Goal: Task Accomplishment & Management: Manage account settings

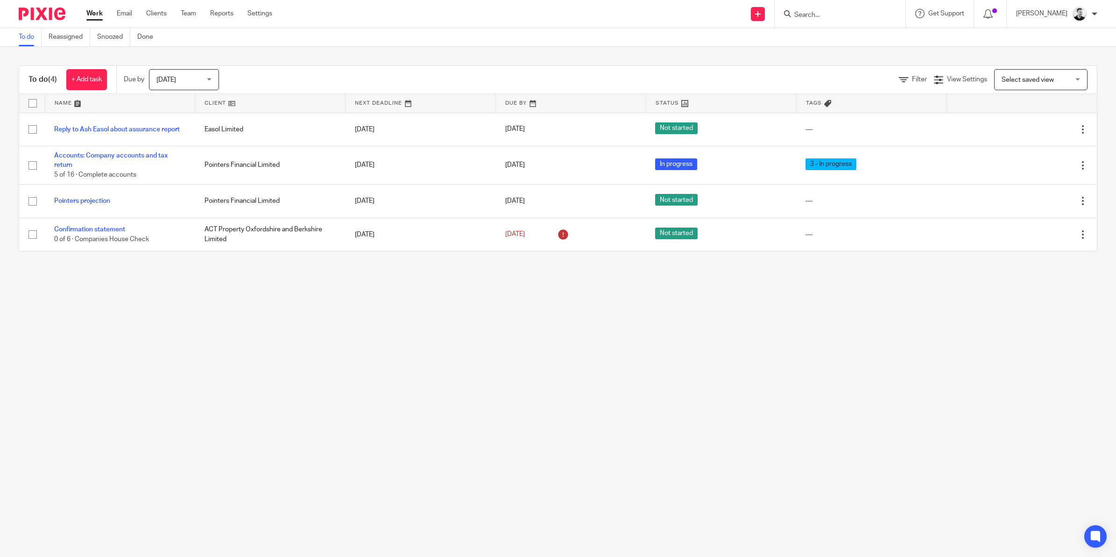
click at [832, 11] on input "Search" at bounding box center [835, 15] width 84 height 8
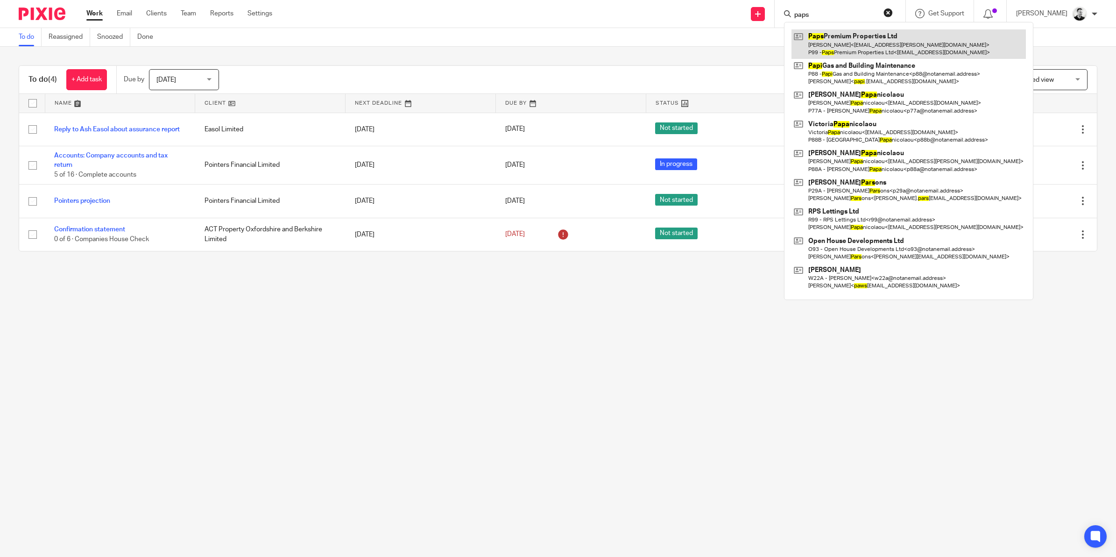
type input "paps"
click at [858, 48] on link at bounding box center [908, 43] width 234 height 29
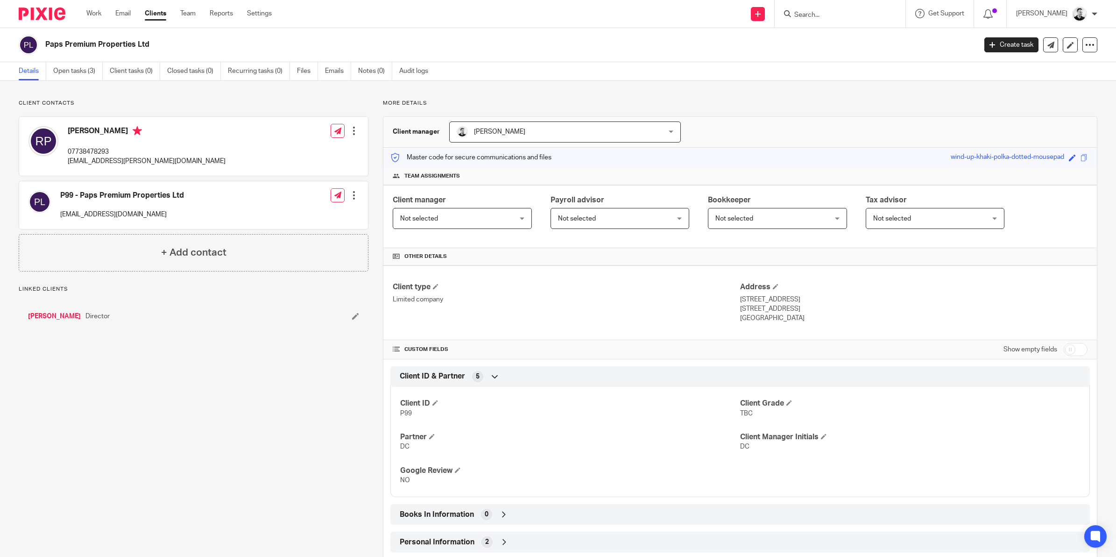
drag, startPoint x: 45, startPoint y: 43, endPoint x: 150, endPoint y: 45, distance: 104.6
click at [150, 45] on h2 "Paps Premium Properties Ltd" at bounding box center [415, 45] width 740 height 10
copy h2 "Paps Premium Properties Ltd"
click at [98, 10] on link "Work" at bounding box center [93, 13] width 15 height 9
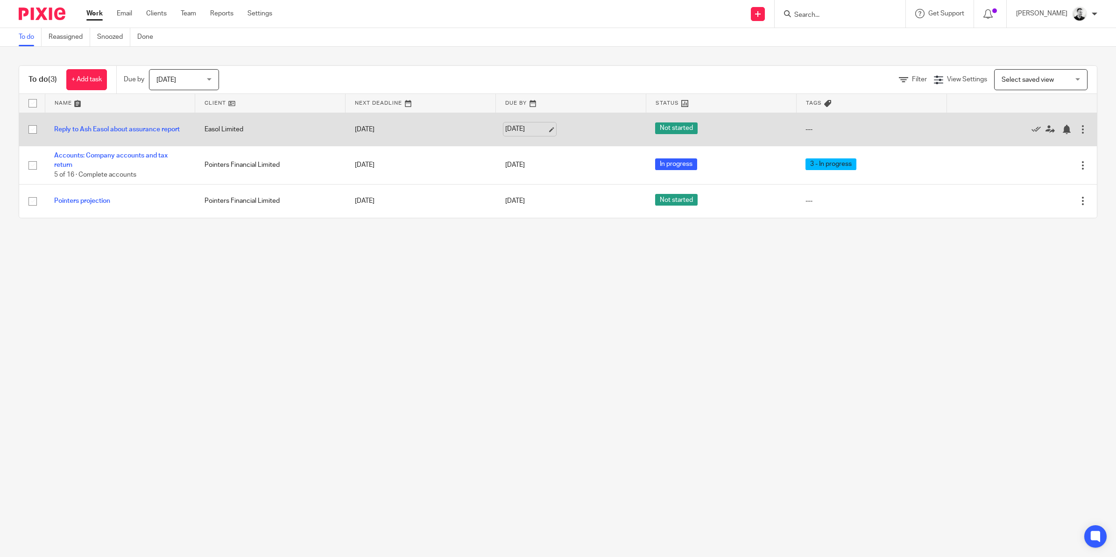
click at [522, 128] on link "19 Aug 2025" at bounding box center [526, 129] width 42 height 10
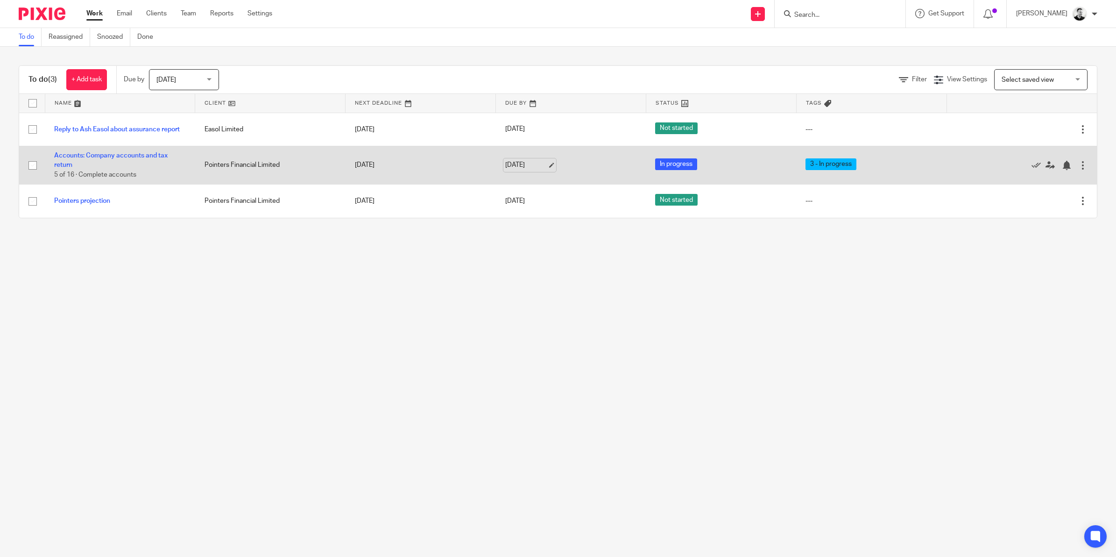
click at [522, 164] on link "19 Aug 2025" at bounding box center [526, 165] width 42 height 10
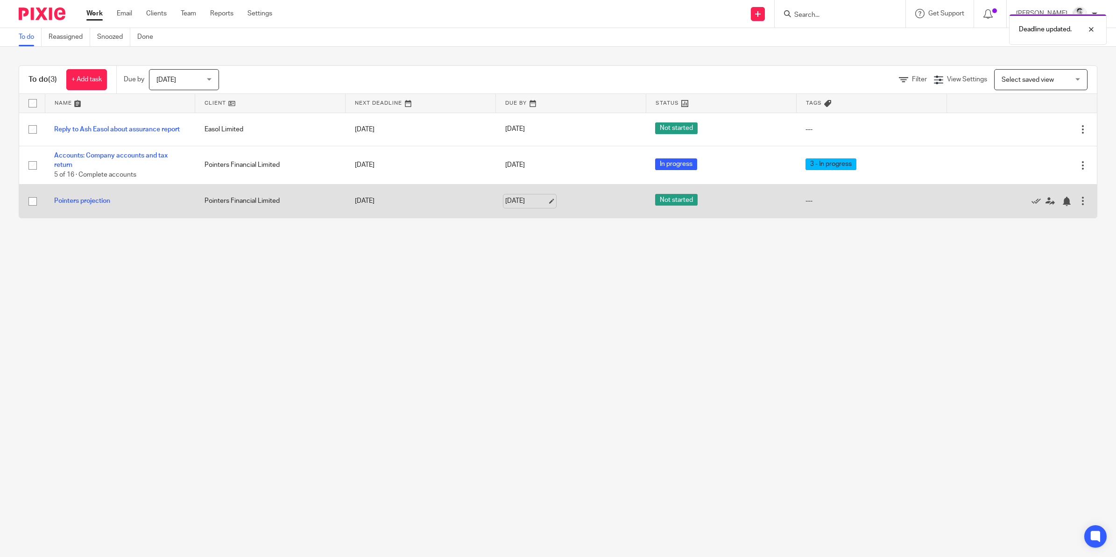
drag, startPoint x: 523, startPoint y: 199, endPoint x: 532, endPoint y: 225, distance: 27.6
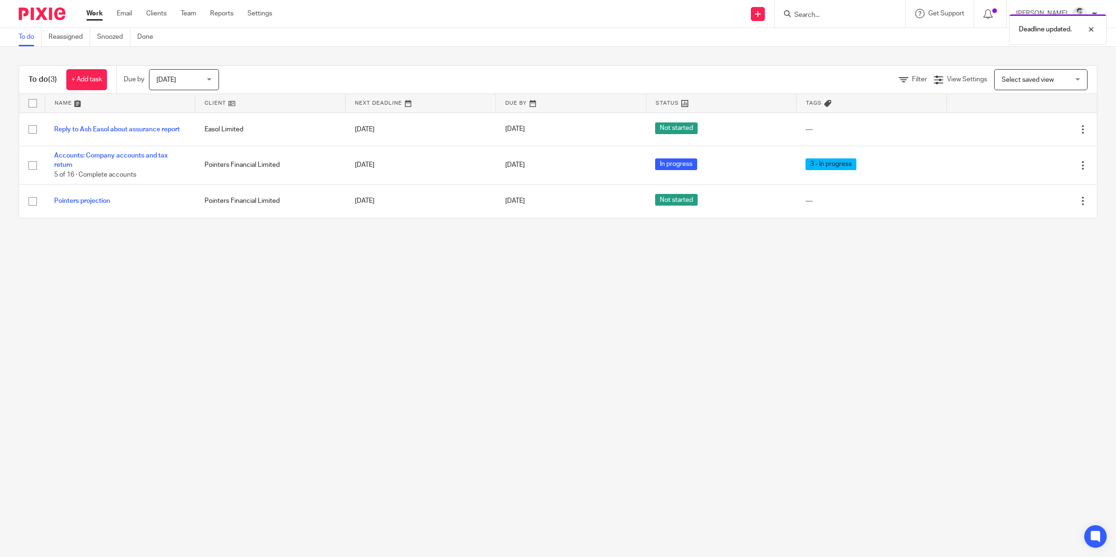
click at [524, 201] on link "19 Aug 2025" at bounding box center [526, 201] width 42 height 10
click at [197, 77] on span "Today" at bounding box center [180, 80] width 49 height 20
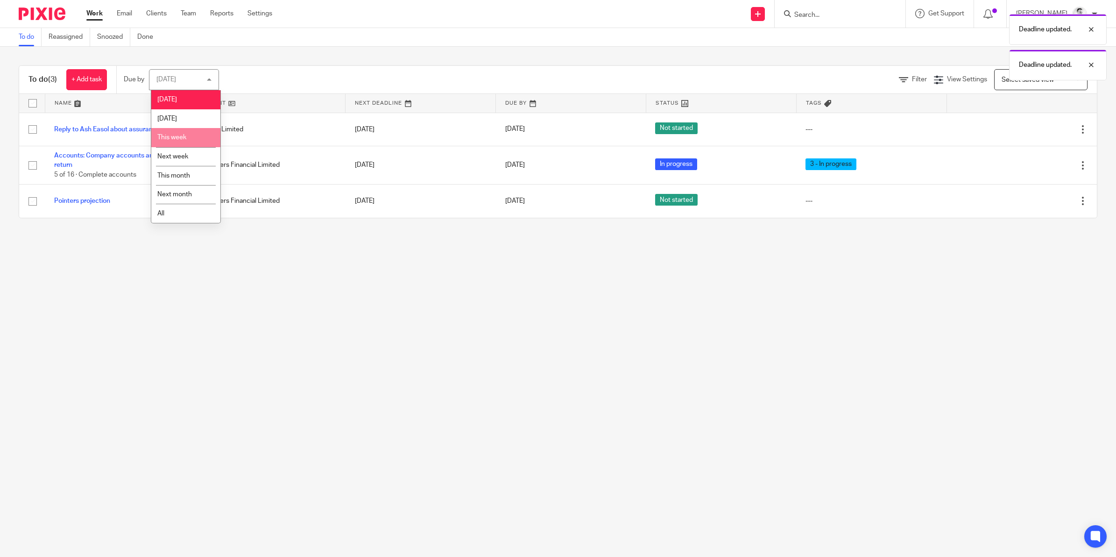
click at [183, 134] on span "This week" at bounding box center [171, 137] width 29 height 7
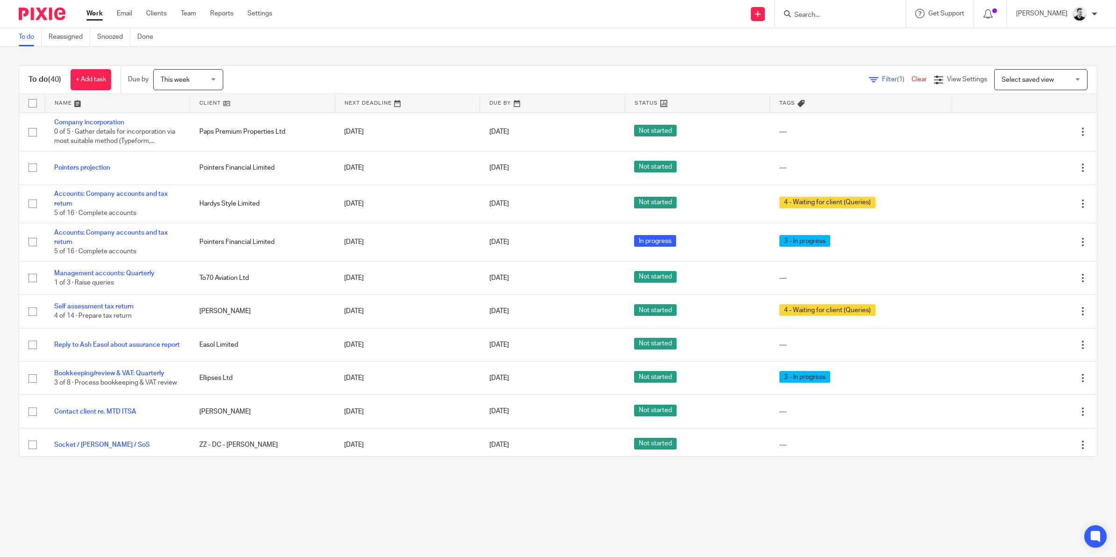
click at [190, 82] on span "This week" at bounding box center [175, 80] width 29 height 7
click at [182, 118] on span "Tomorrow" at bounding box center [172, 118] width 20 height 7
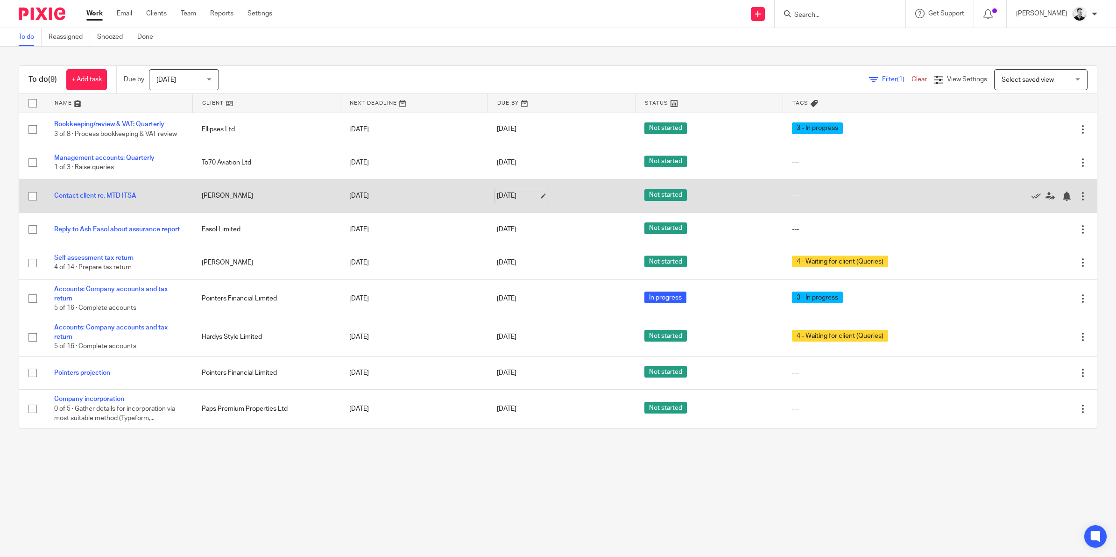
click at [515, 198] on link "20 Aug 2025" at bounding box center [518, 196] width 42 height 10
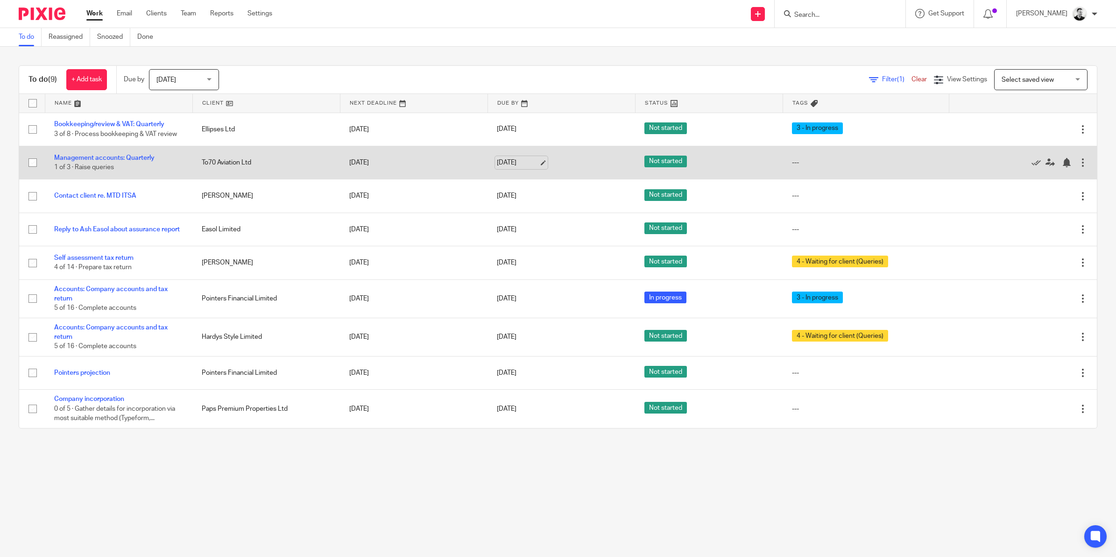
click at [503, 162] on link "[DATE]" at bounding box center [518, 163] width 42 height 10
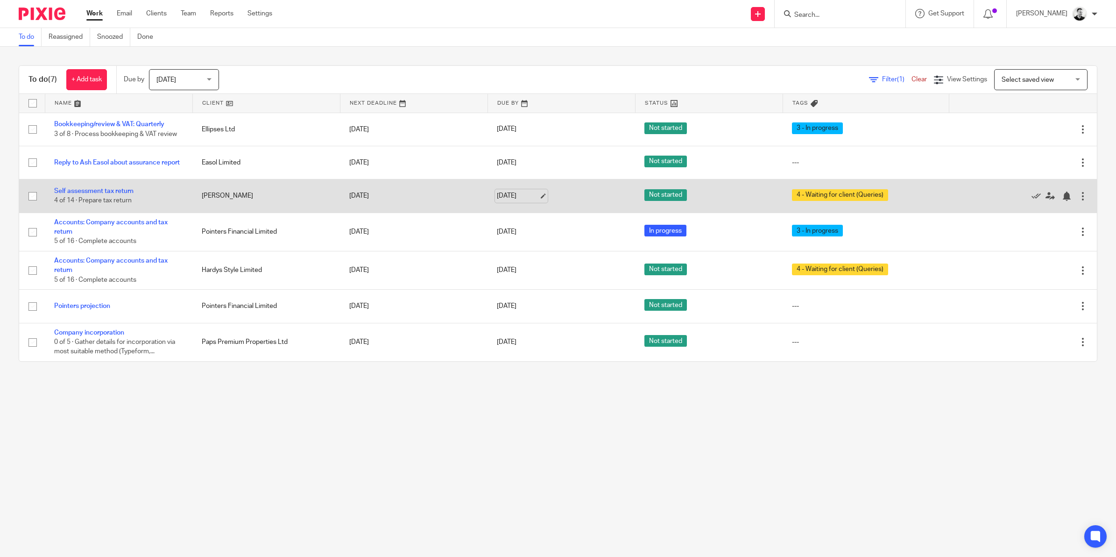
click at [512, 195] on link "[DATE]" at bounding box center [518, 196] width 42 height 10
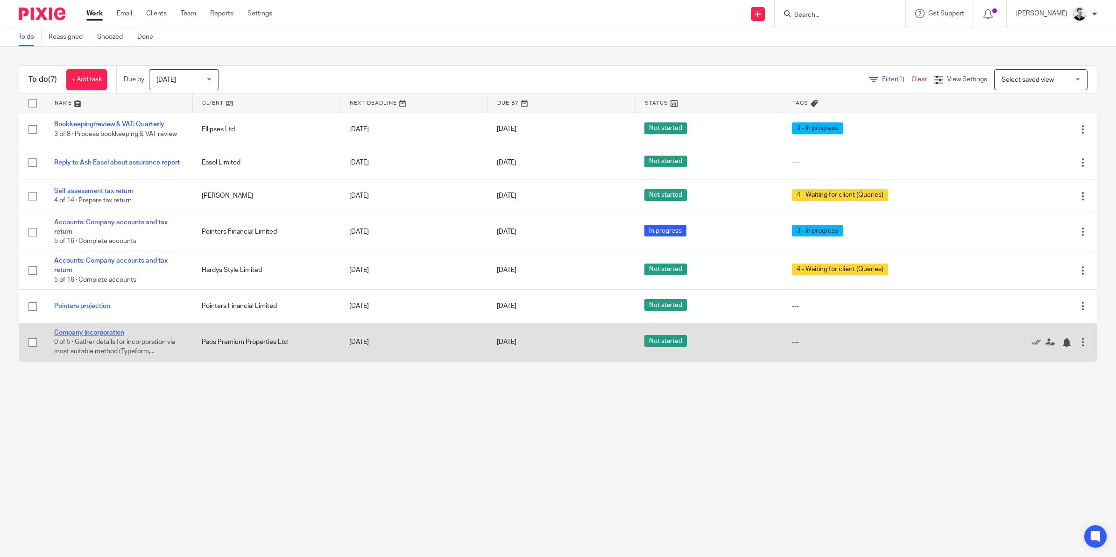
click at [106, 332] on link "Company incorporation" at bounding box center [89, 332] width 70 height 7
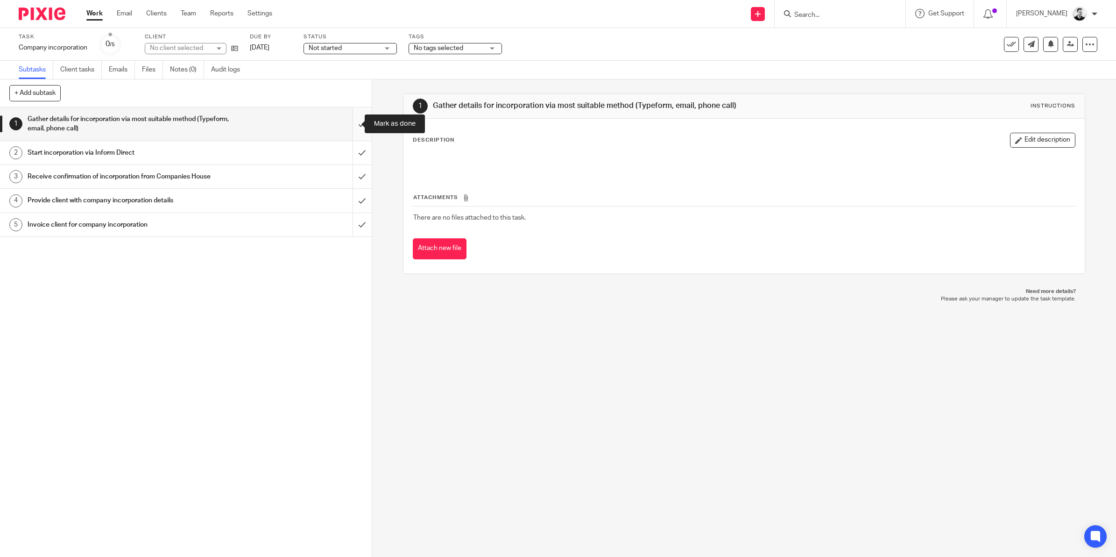
click at [349, 122] on input "submit" at bounding box center [186, 123] width 372 height 33
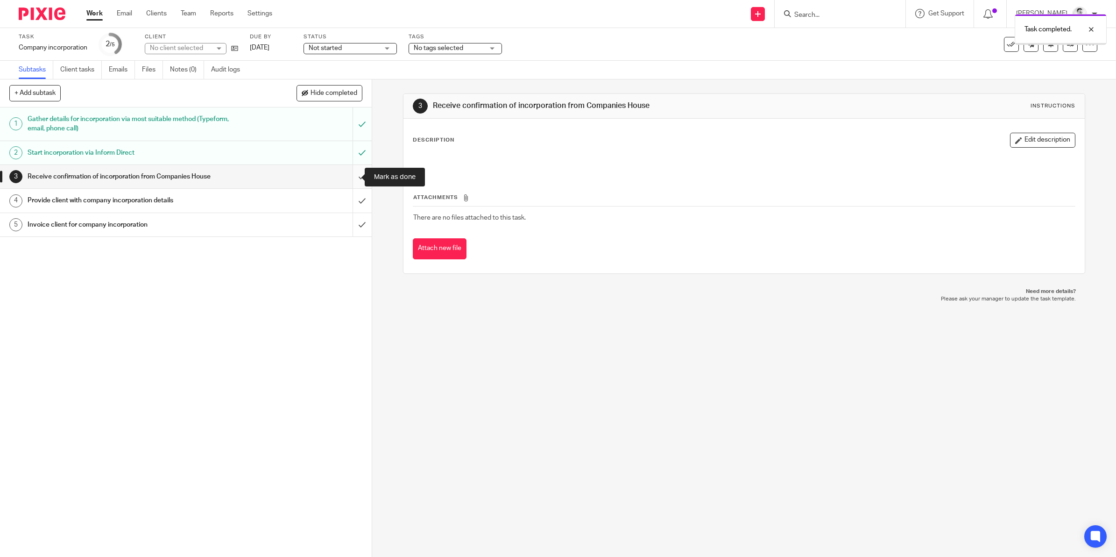
click at [354, 178] on input "submit" at bounding box center [186, 176] width 372 height 23
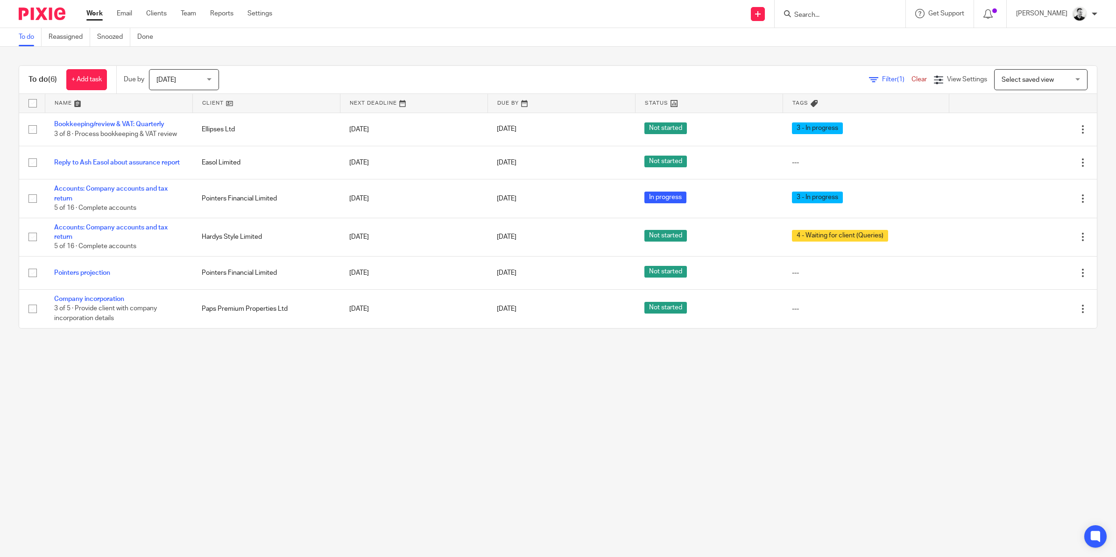
click at [195, 80] on span "[DATE]" at bounding box center [180, 80] width 49 height 20
click at [185, 132] on li "This week" at bounding box center [185, 137] width 69 height 19
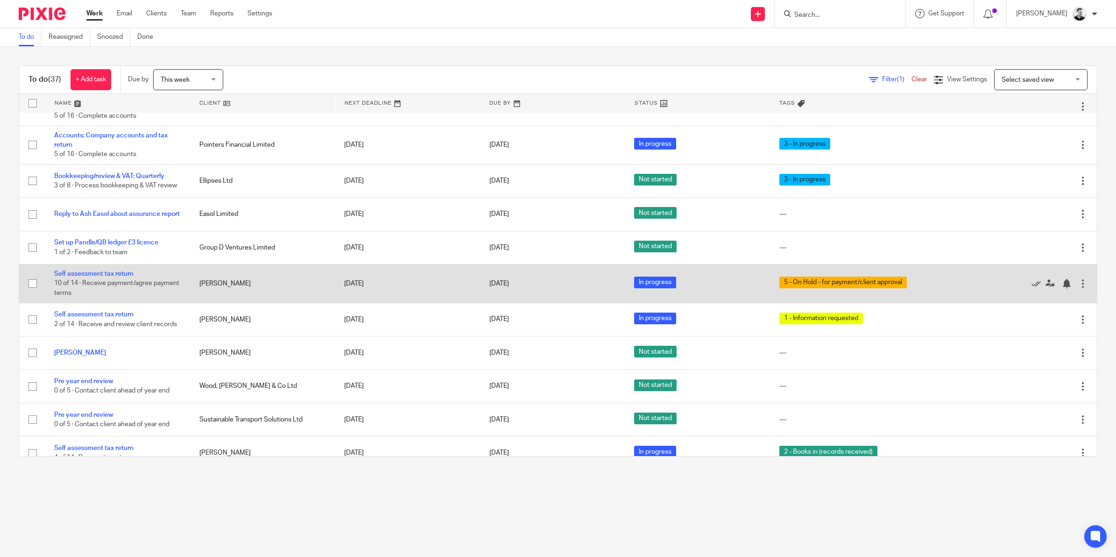
scroll to position [117, 0]
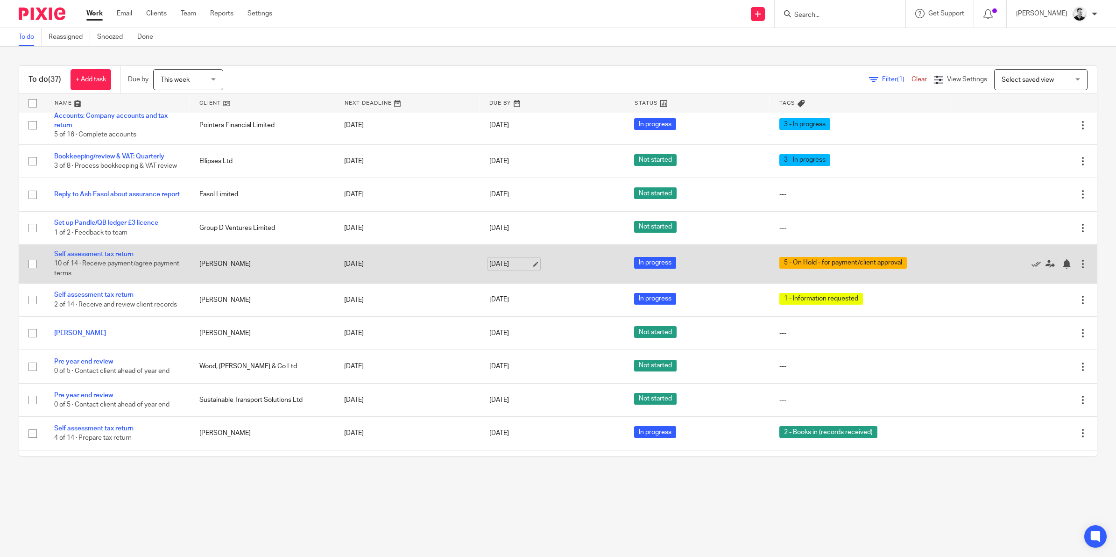
click at [501, 265] on link "[DATE]" at bounding box center [510, 264] width 42 height 10
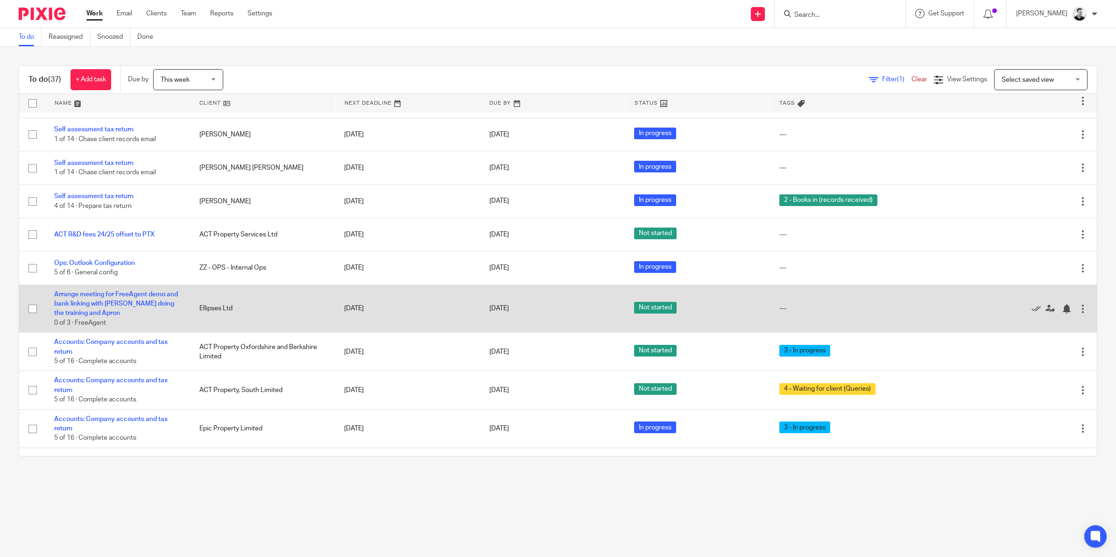
scroll to position [467, 0]
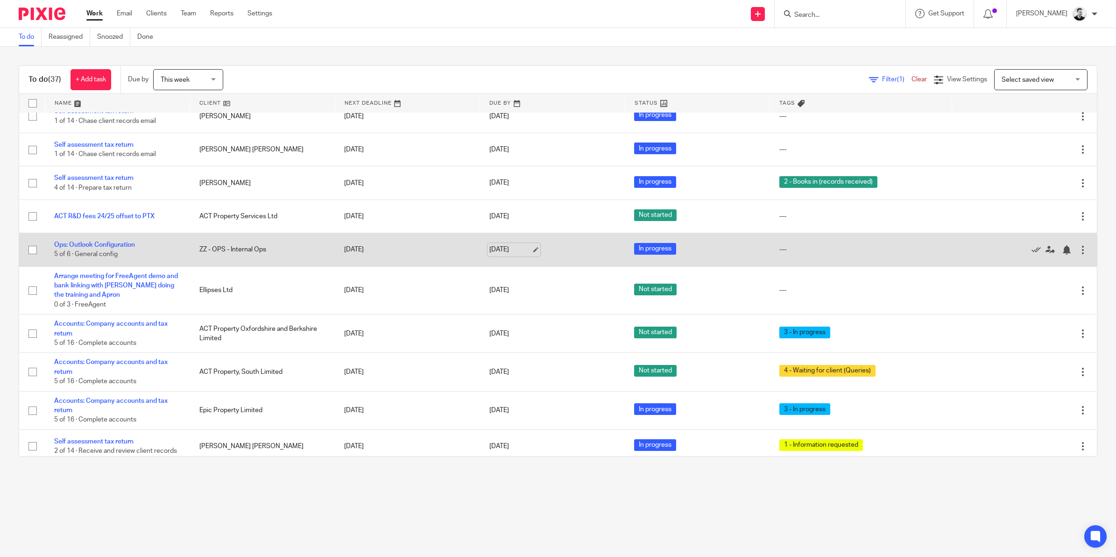
click at [500, 254] on link "[DATE]" at bounding box center [510, 250] width 42 height 10
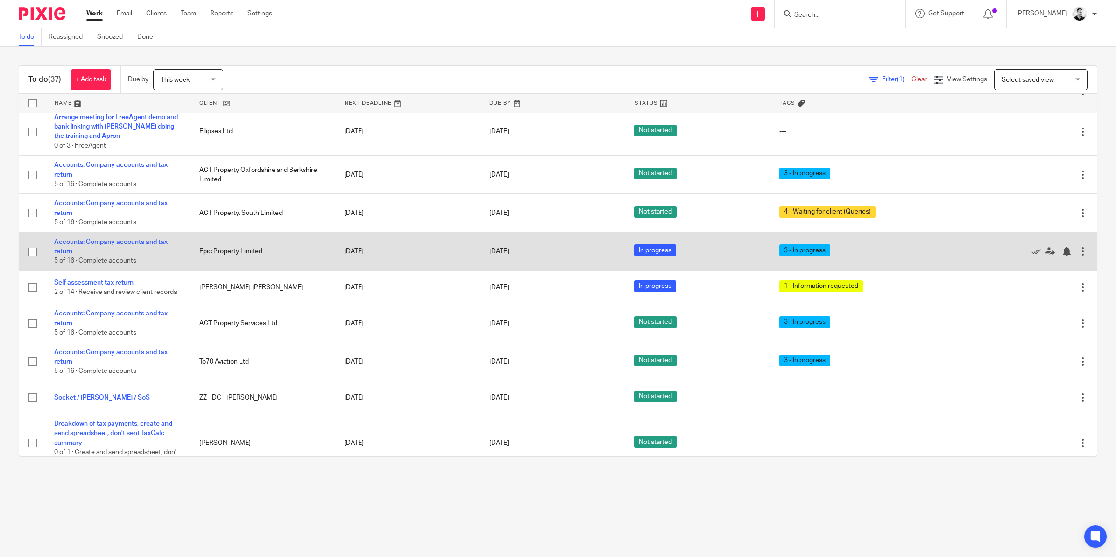
scroll to position [642, 0]
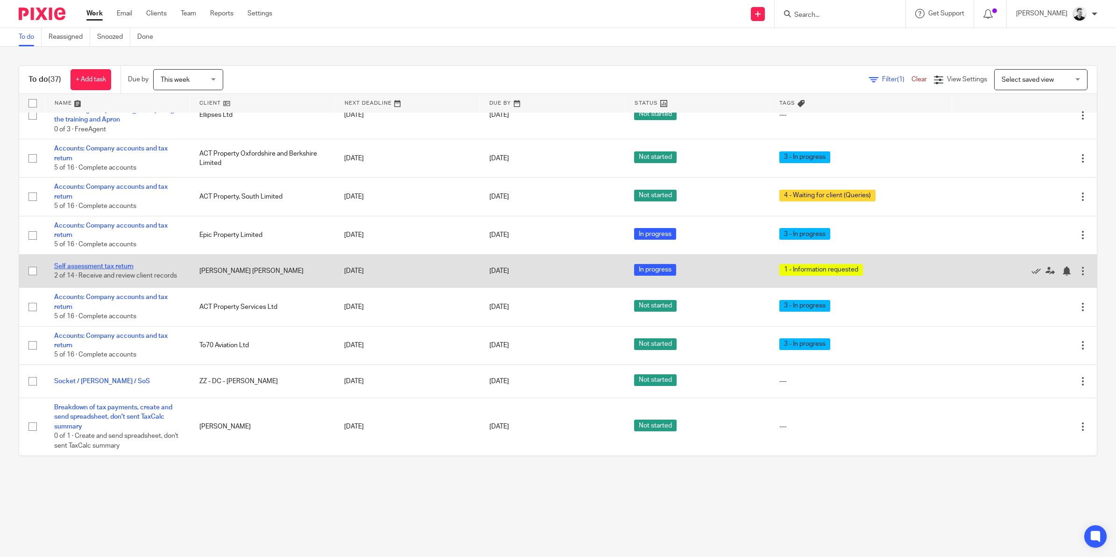
click at [122, 269] on link "Self assessment tax return" at bounding box center [93, 266] width 79 height 7
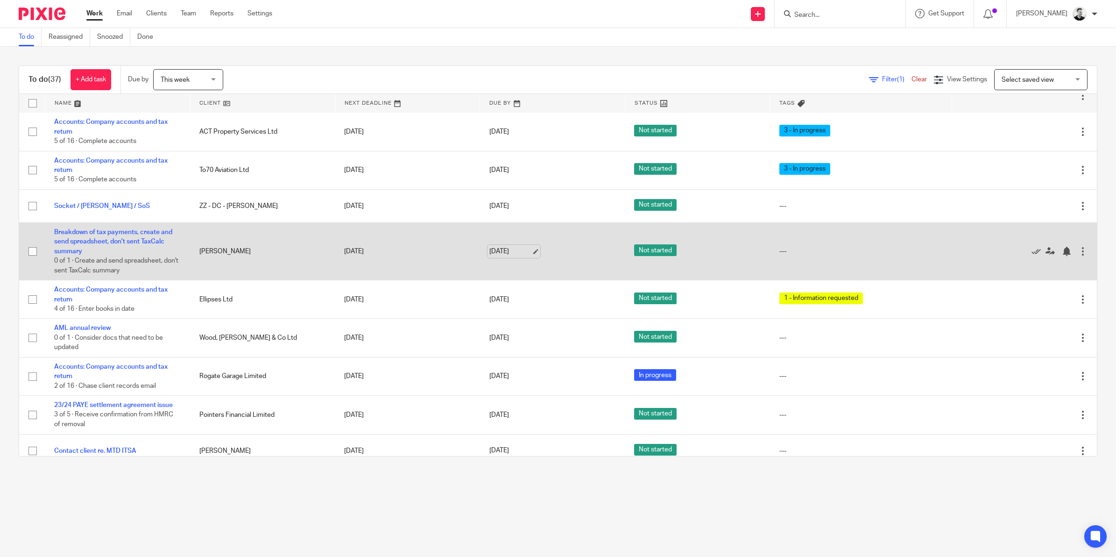
scroll to position [876, 0]
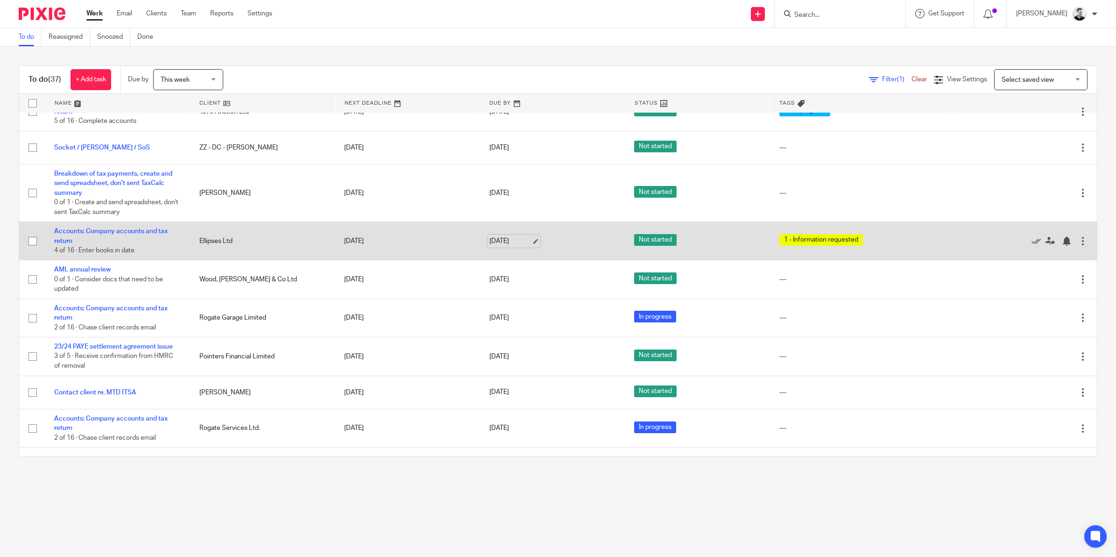
click at [498, 246] on link "22 Aug 2025" at bounding box center [510, 241] width 42 height 10
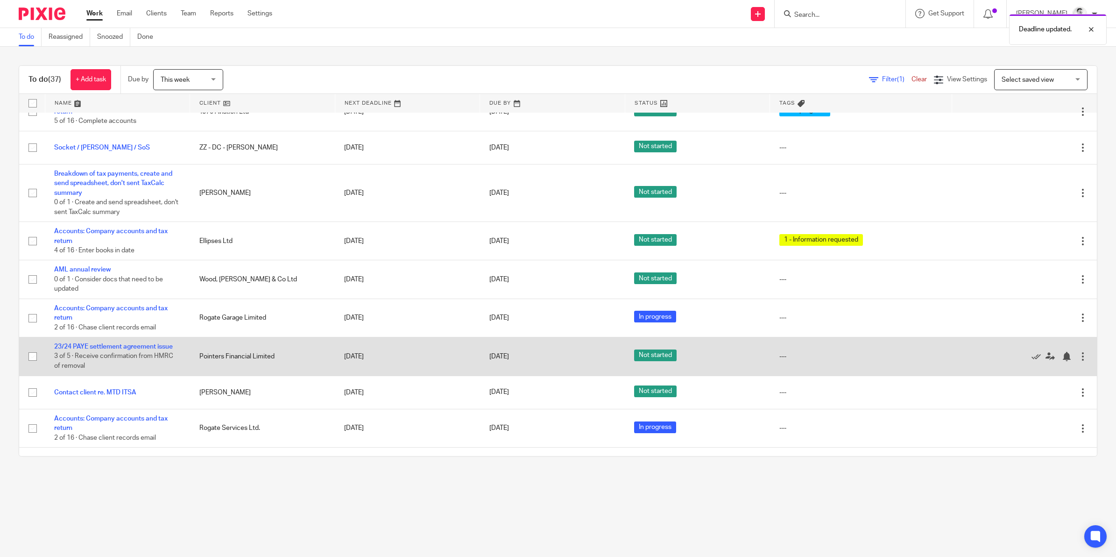
scroll to position [934, 0]
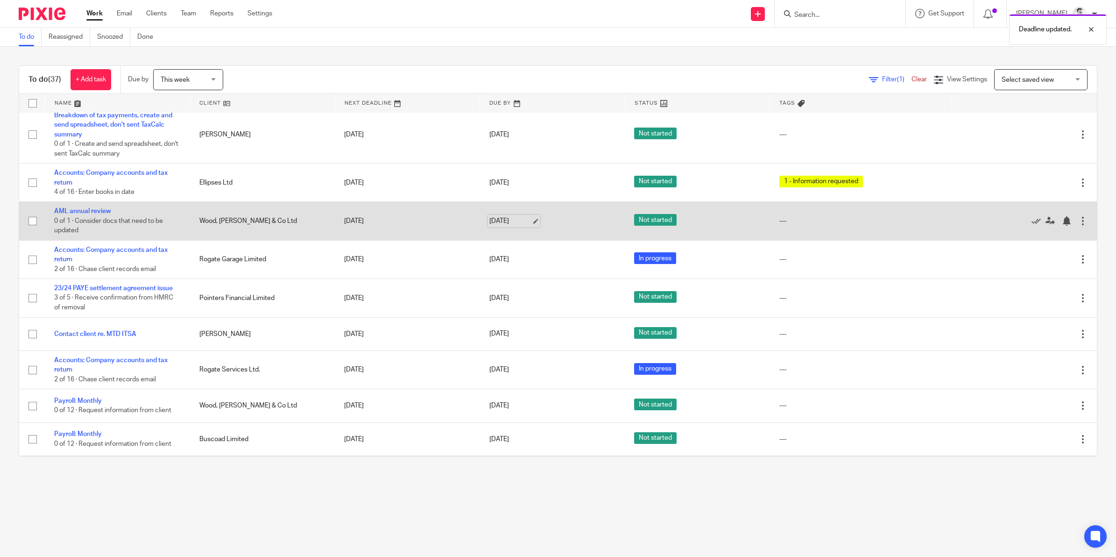
click at [498, 226] on link "22 Aug 2025" at bounding box center [510, 221] width 42 height 10
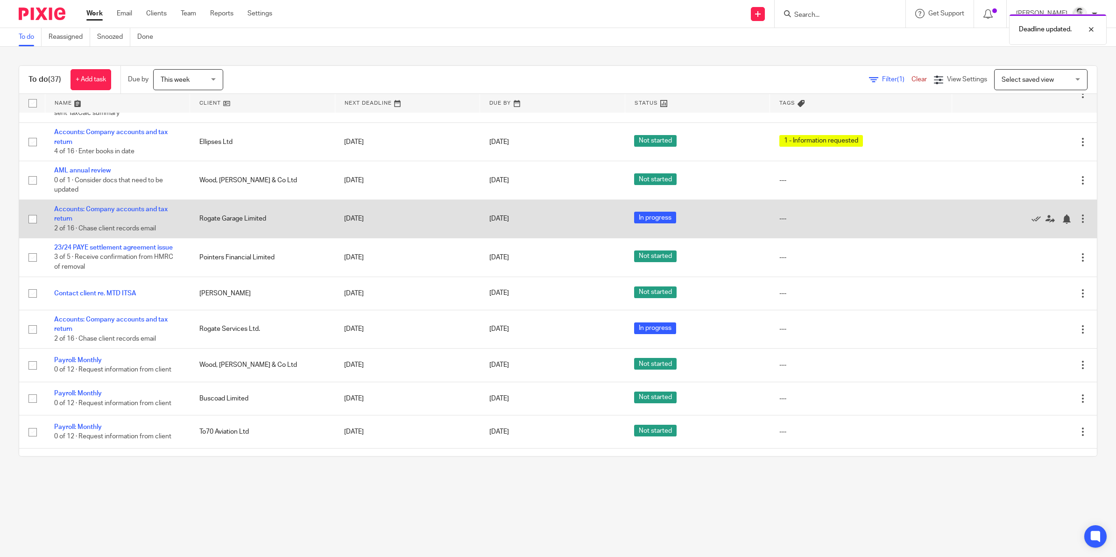
scroll to position [992, 0]
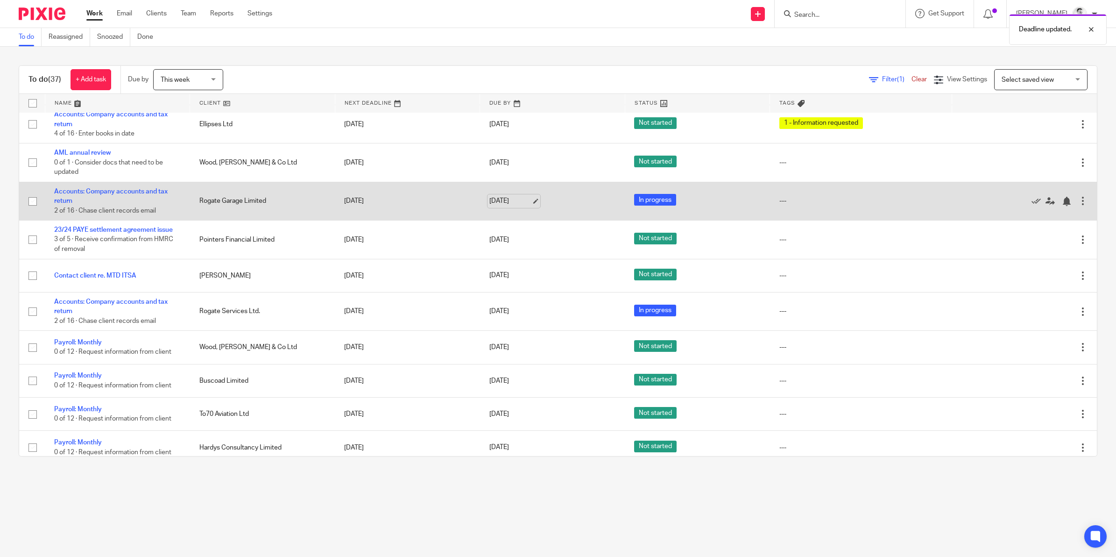
click at [505, 206] on link "22 Aug 2025" at bounding box center [510, 201] width 42 height 10
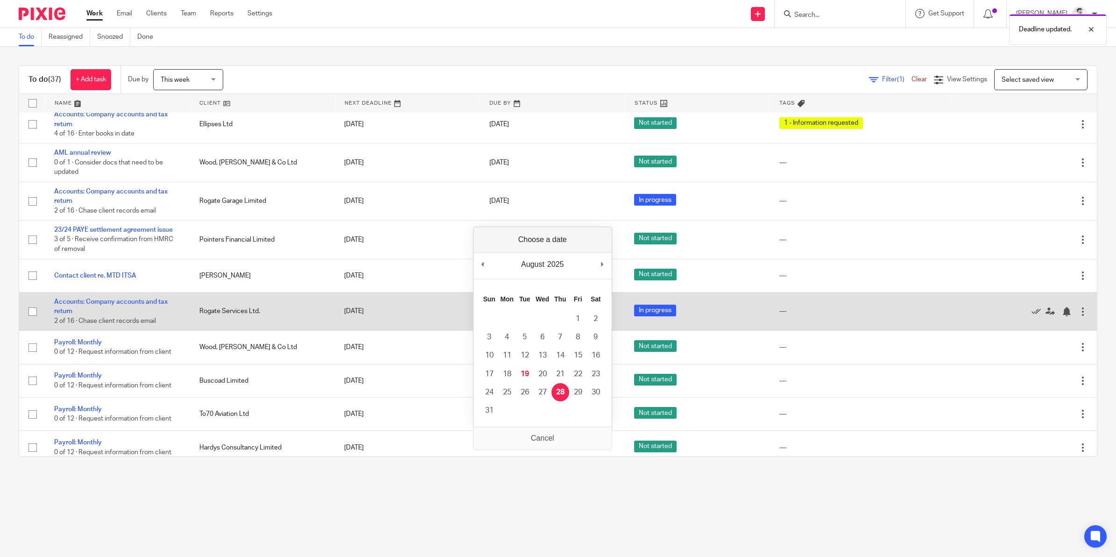
drag, startPoint x: 564, startPoint y: 391, endPoint x: 523, endPoint y: 312, distance: 88.8
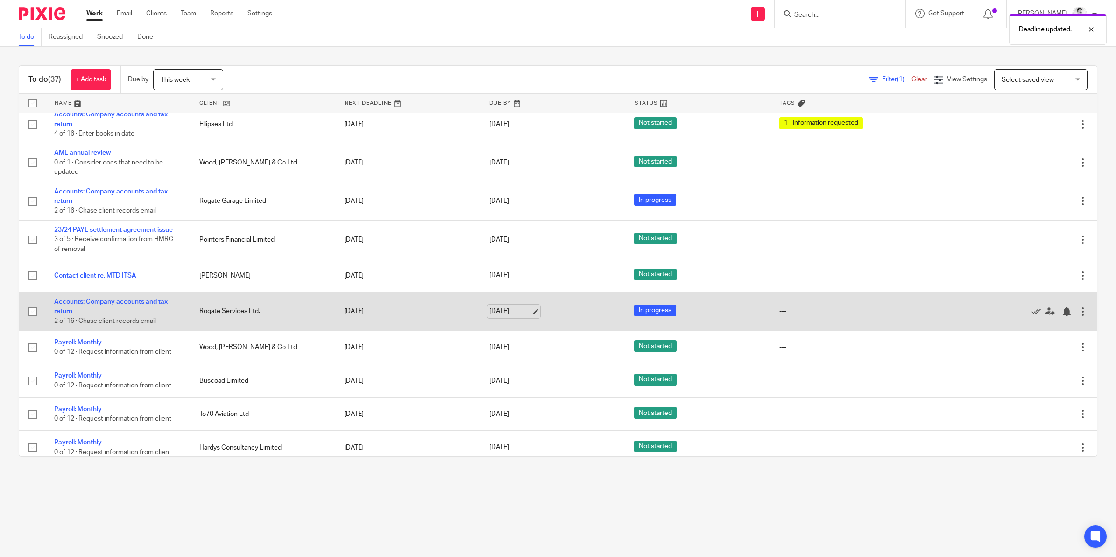
click at [496, 316] on link "22 Aug 2025" at bounding box center [510, 311] width 42 height 10
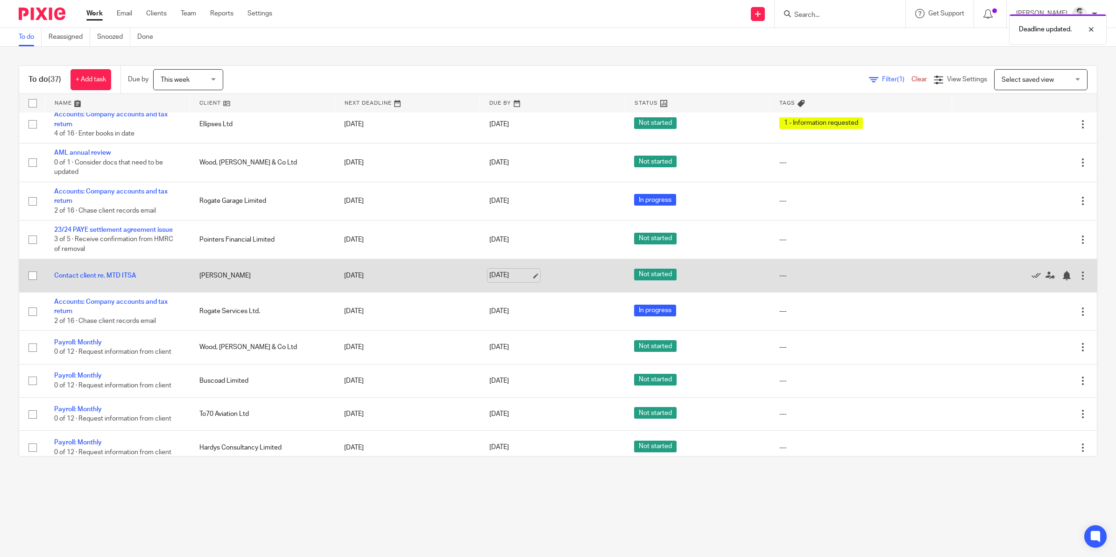
click at [494, 280] on link "22 Aug 2025" at bounding box center [510, 275] width 42 height 10
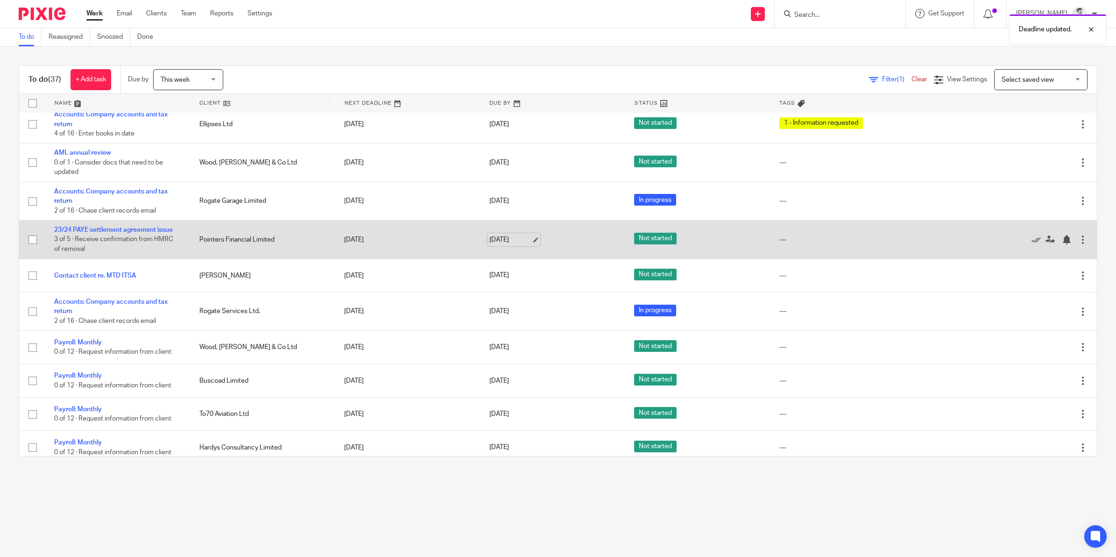
click at [496, 245] on link "22 Aug 2025" at bounding box center [510, 240] width 42 height 10
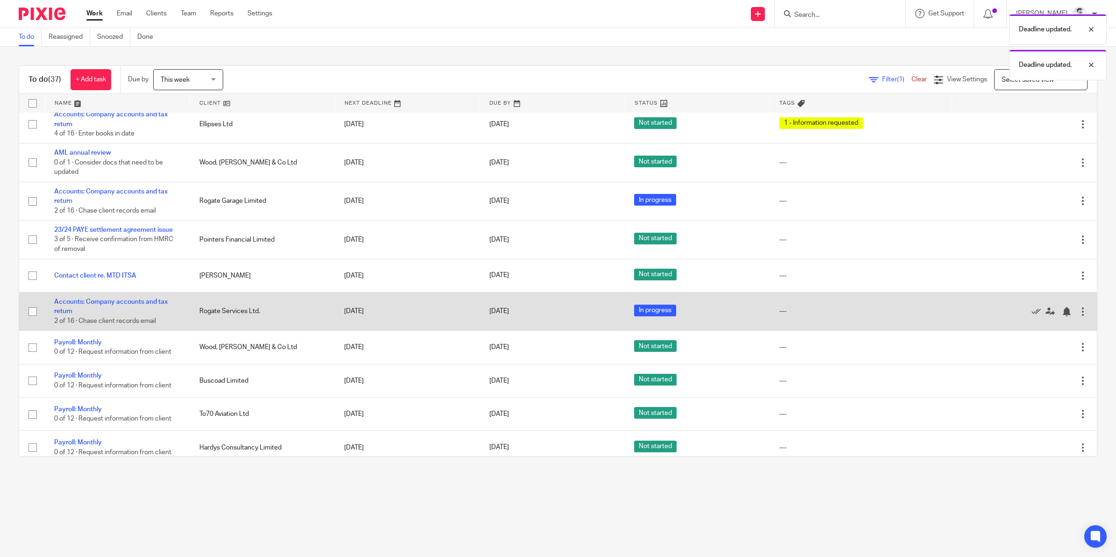
scroll to position [1016, 0]
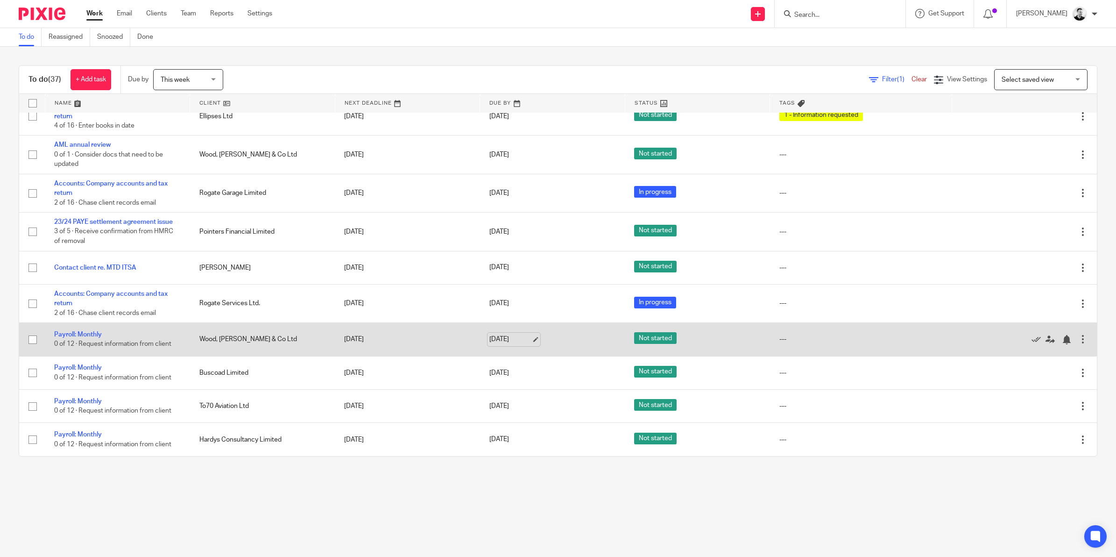
click at [501, 339] on link "29 Aug 2025" at bounding box center [510, 339] width 42 height 10
click at [1053, 339] on div at bounding box center [1057, 339] width 9 height 9
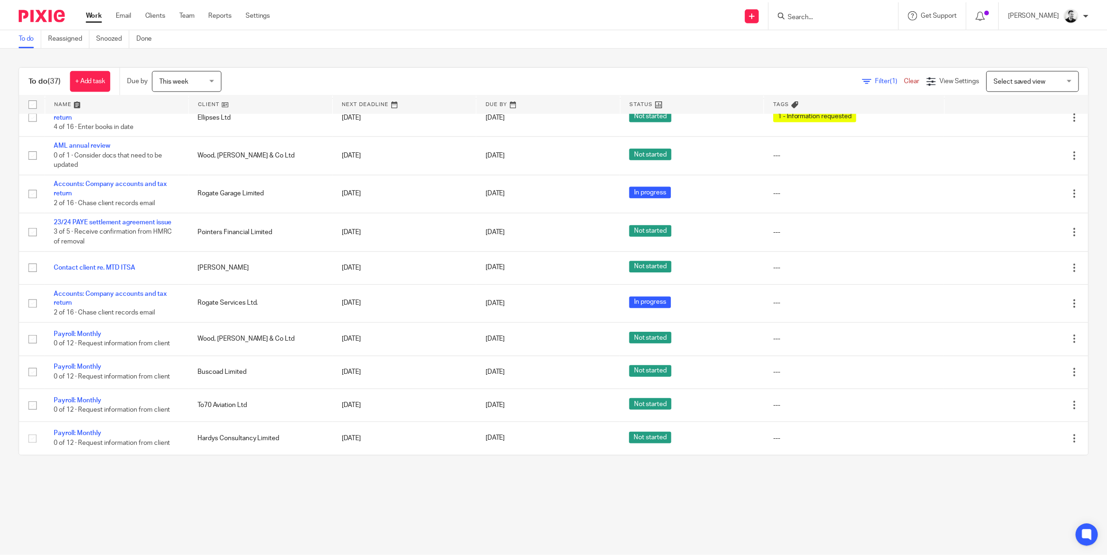
scroll to position [983, 0]
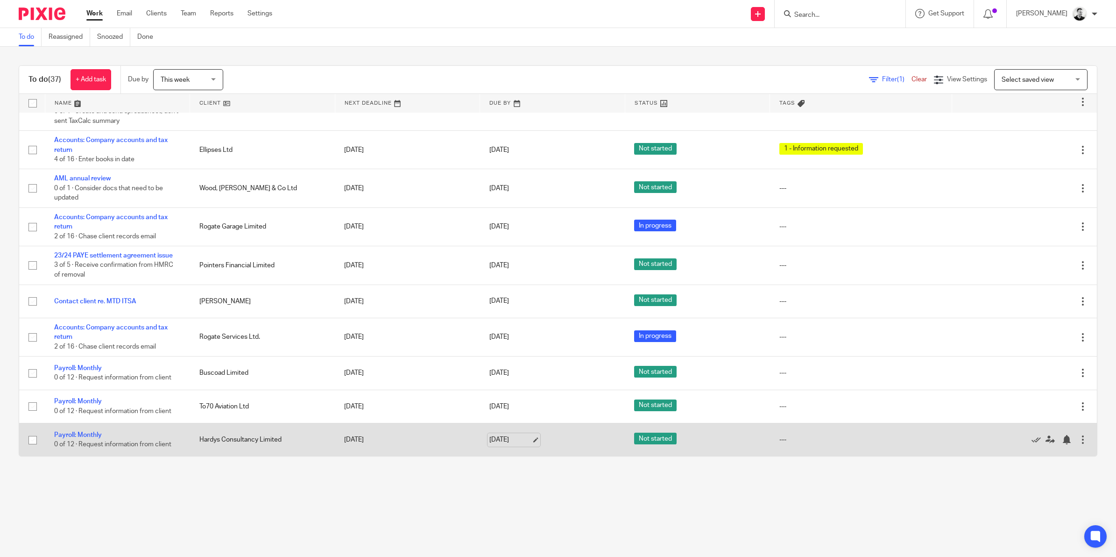
click at [489, 440] on link "31 Aug 2025" at bounding box center [510, 440] width 42 height 10
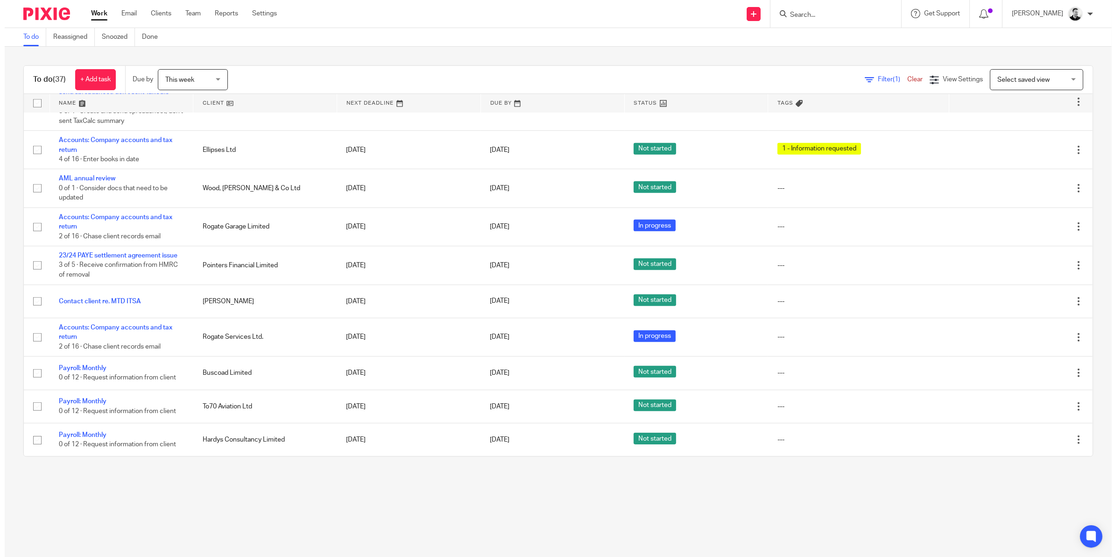
scroll to position [0, 0]
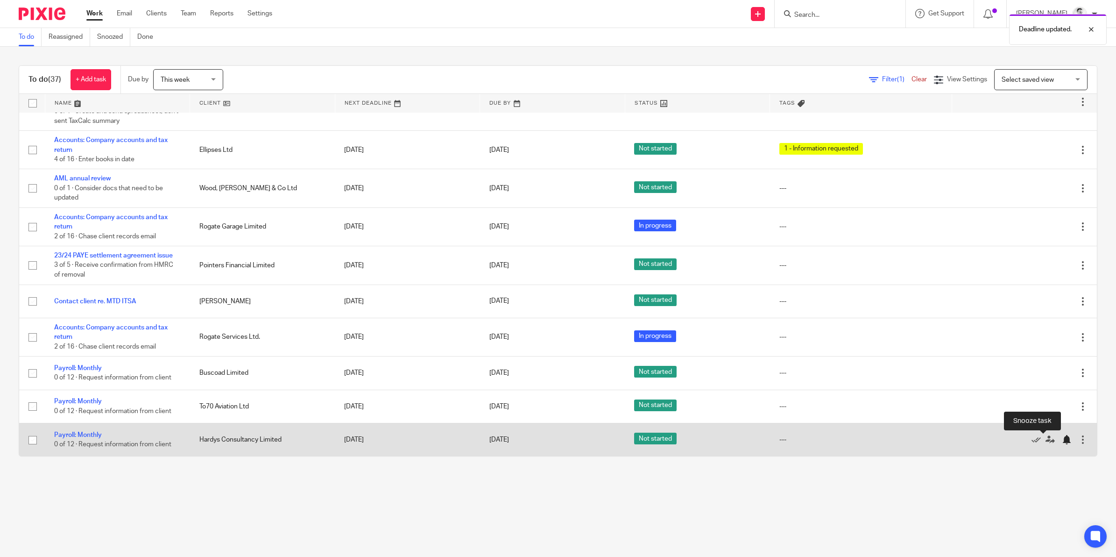
click at [1062, 441] on div at bounding box center [1066, 439] width 9 height 9
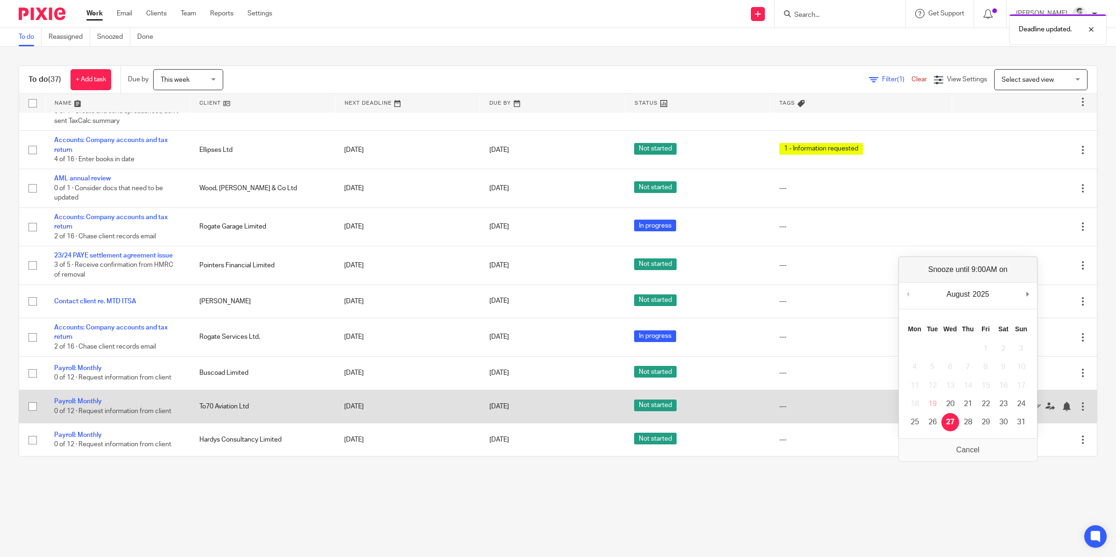
scroll to position [949, 0]
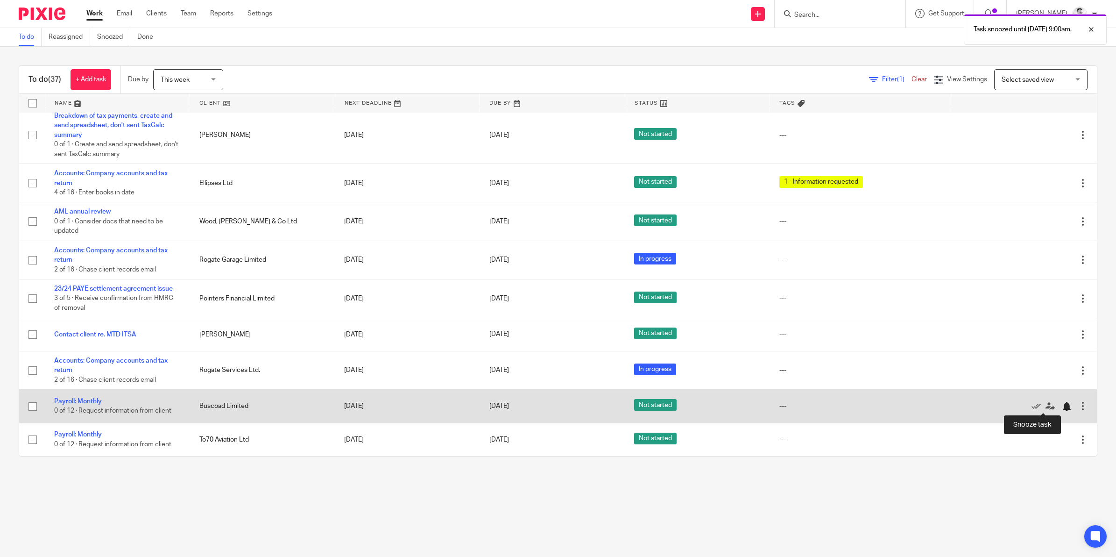
click at [1062, 404] on div at bounding box center [1066, 406] width 9 height 9
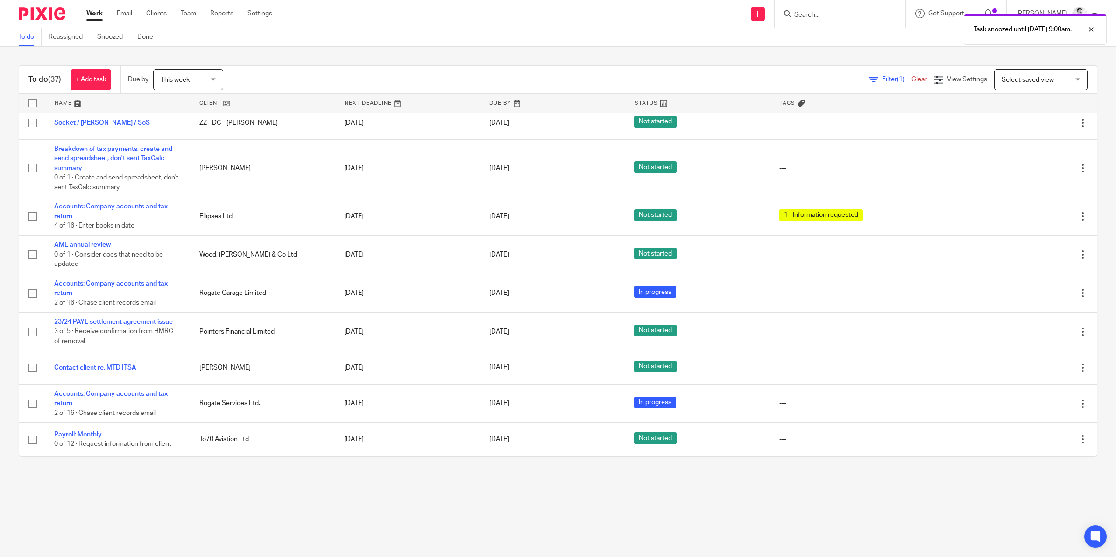
scroll to position [916, 0]
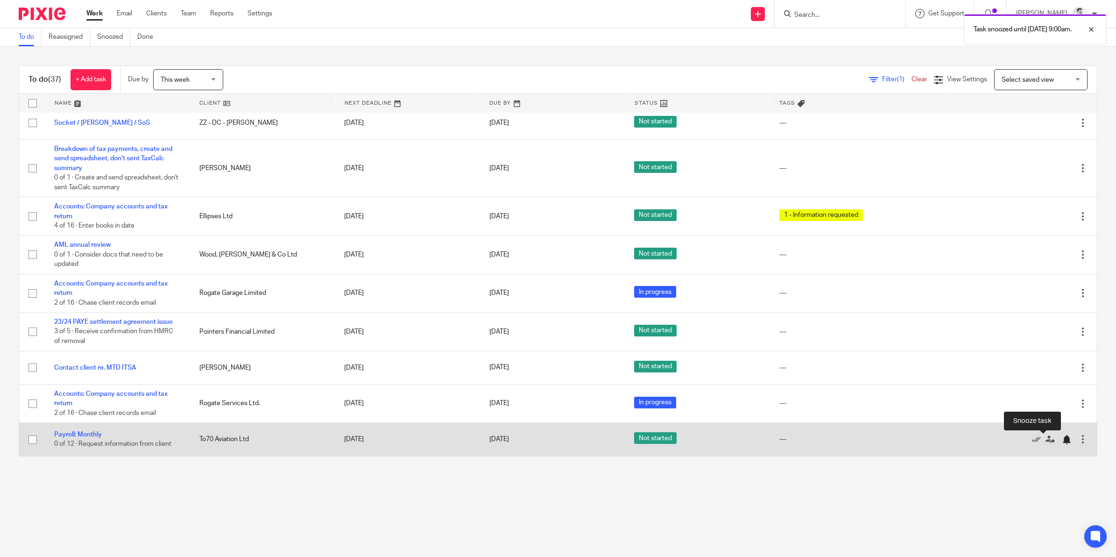
click at [1062, 437] on div at bounding box center [1066, 439] width 9 height 9
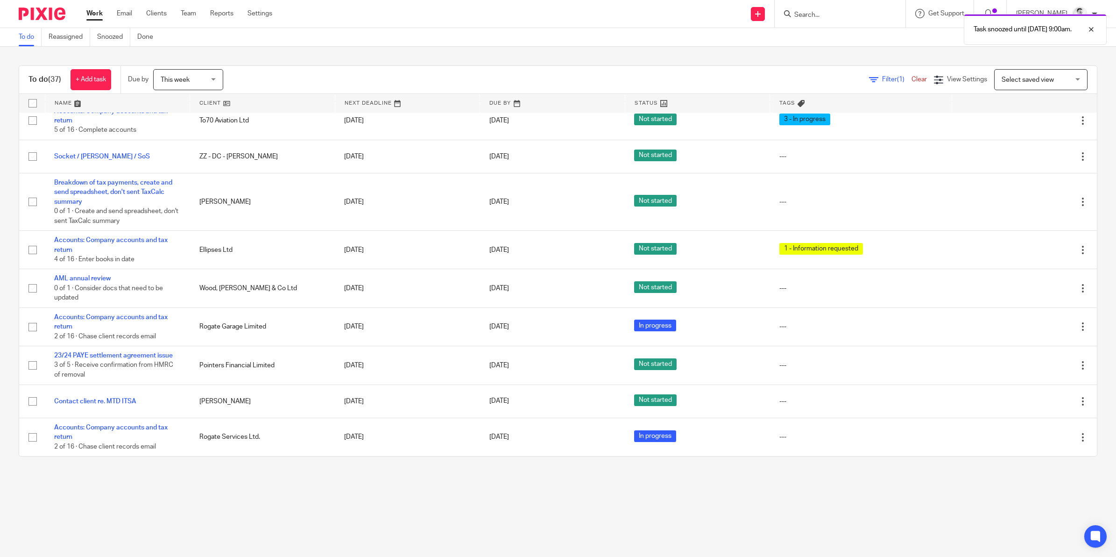
scroll to position [883, 0]
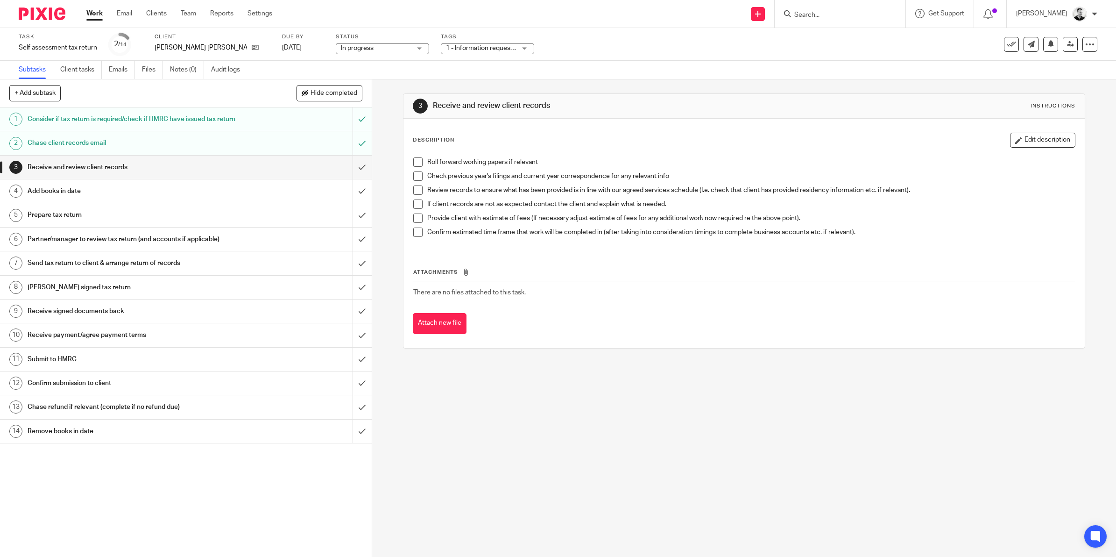
click at [476, 48] on span "1 - Information requested" at bounding box center [483, 48] width 74 height 7
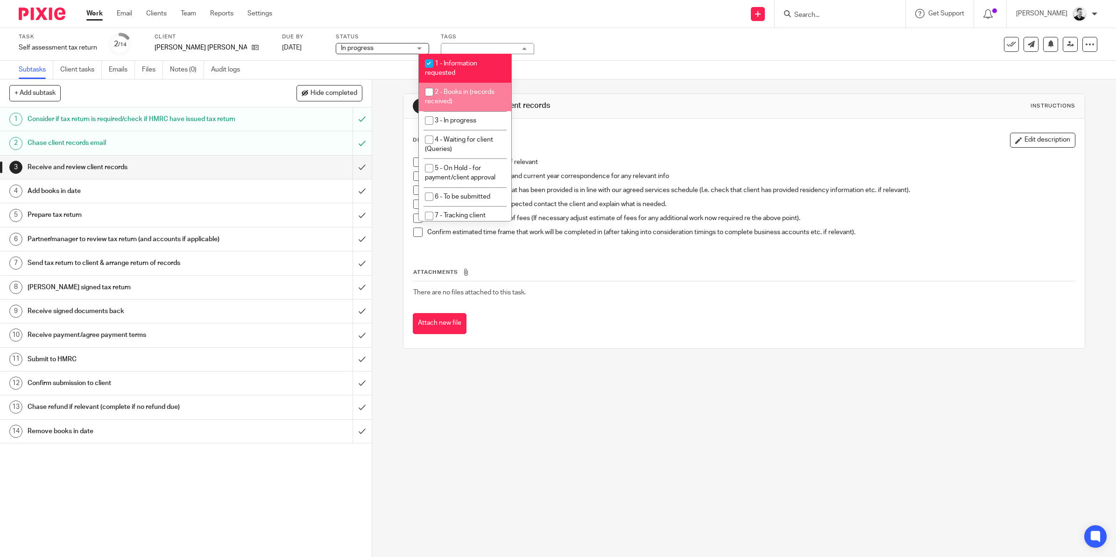
click at [456, 89] on span "2 - Books in (records received)" at bounding box center [460, 97] width 70 height 16
checkbox input "true"
click at [458, 66] on li "1 - Information requested" at bounding box center [465, 68] width 92 height 28
click at [534, 40] on div "Task Self assessment tax return Save Self assessment tax return 2 /14 Client [P…" at bounding box center [468, 44] width 899 height 22
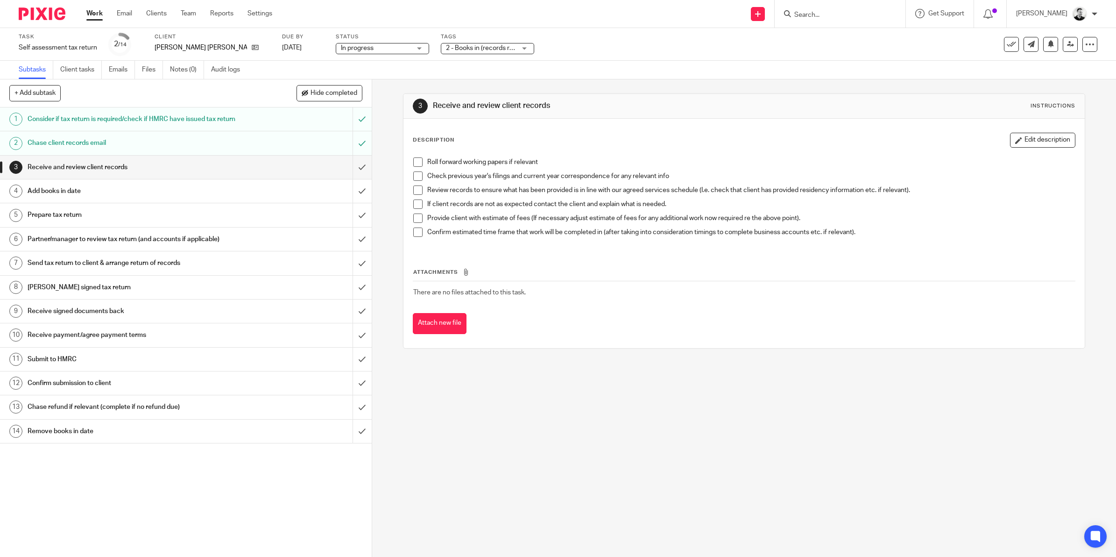
click at [466, 50] on span "2 - Books in (records received)" at bounding box center [490, 48] width 89 height 7
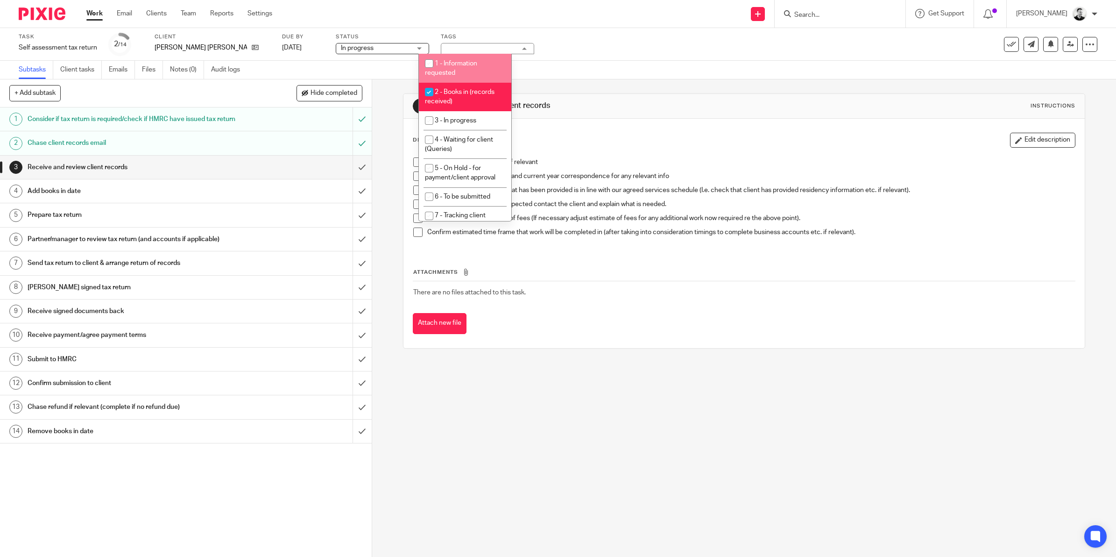
click at [461, 72] on li "1 - Information requested" at bounding box center [465, 68] width 92 height 28
click at [461, 68] on li "1 - Information requested" at bounding box center [465, 68] width 92 height 28
checkbox input "false"
click at [575, 36] on div "Task Self assessment tax return Save Self assessment tax return 2 /14 Client [P…" at bounding box center [468, 44] width 899 height 22
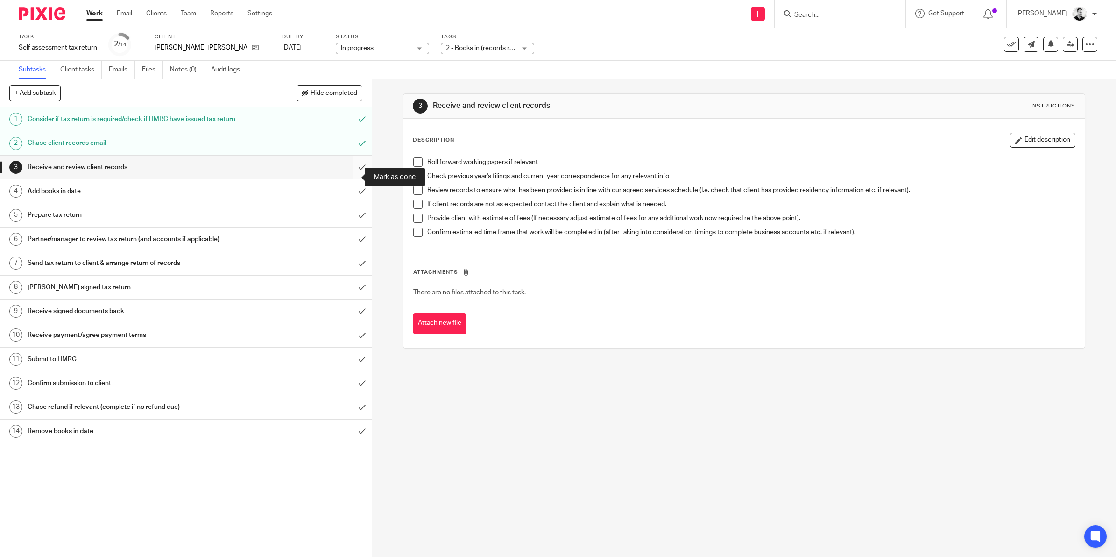
click at [347, 173] on input "submit" at bounding box center [186, 166] width 372 height 23
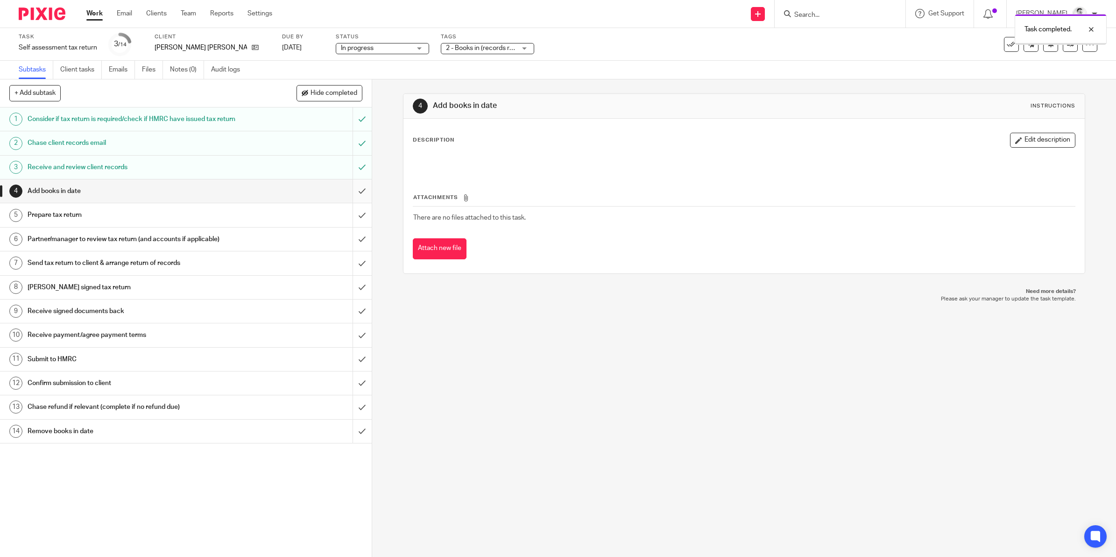
click at [349, 201] on input "submit" at bounding box center [186, 190] width 372 height 23
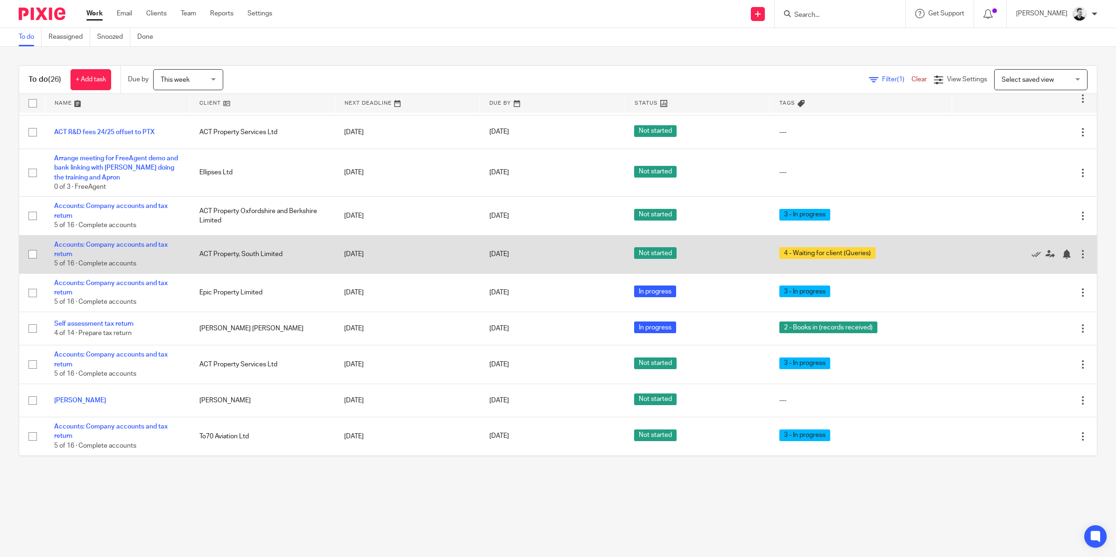
scroll to position [619, 0]
